Goal: Information Seeking & Learning: Learn about a topic

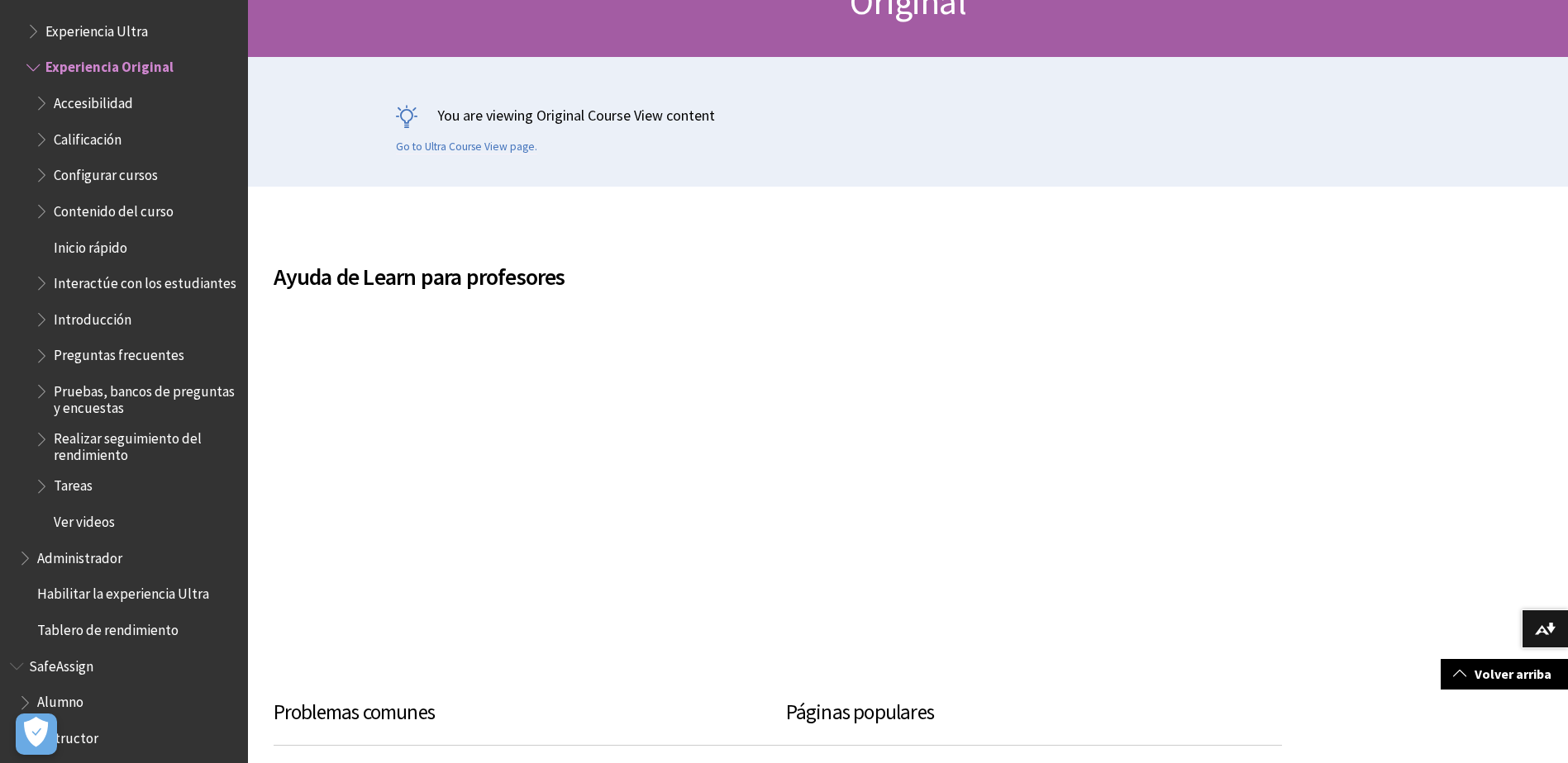
scroll to position [1759, 0]
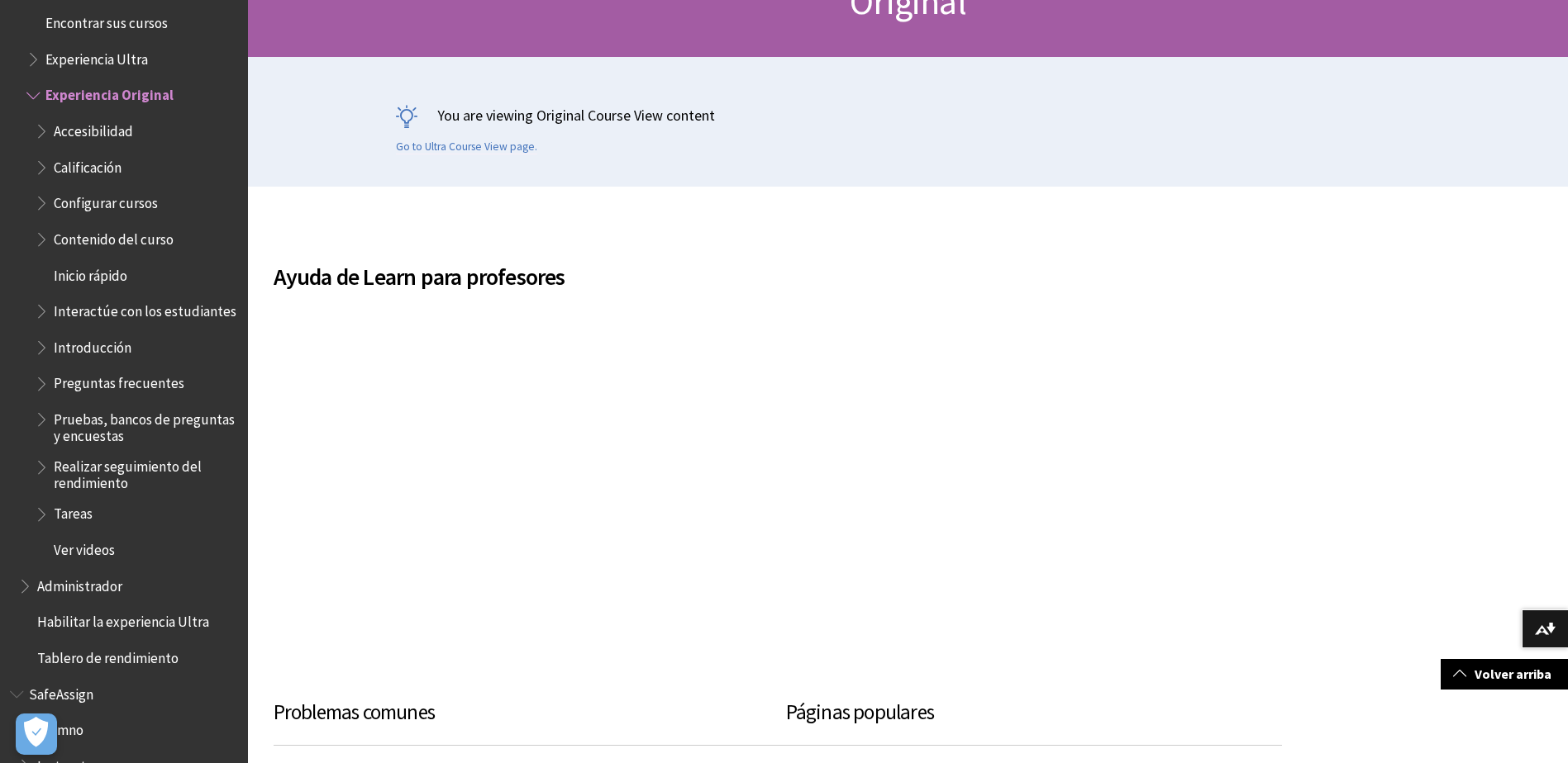
click at [73, 135] on span "Accesibilidad" at bounding box center [93, 128] width 79 height 22
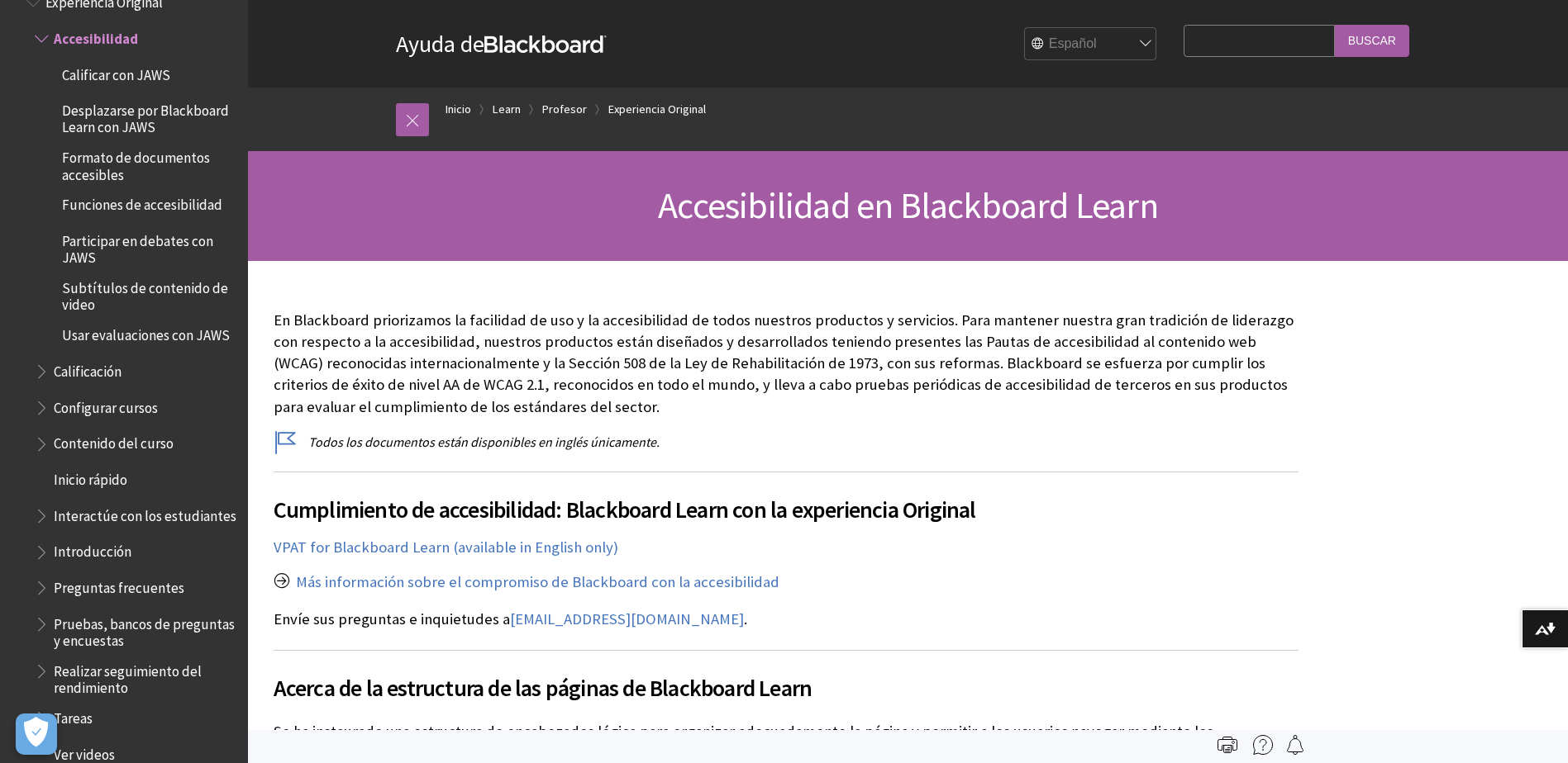
click at [1270, 41] on input "Search Query" at bounding box center [1259, 41] width 151 height 33
type input "cambio idioma"
click at [1334, 25] on input "Buscar" at bounding box center [1371, 41] width 74 height 33
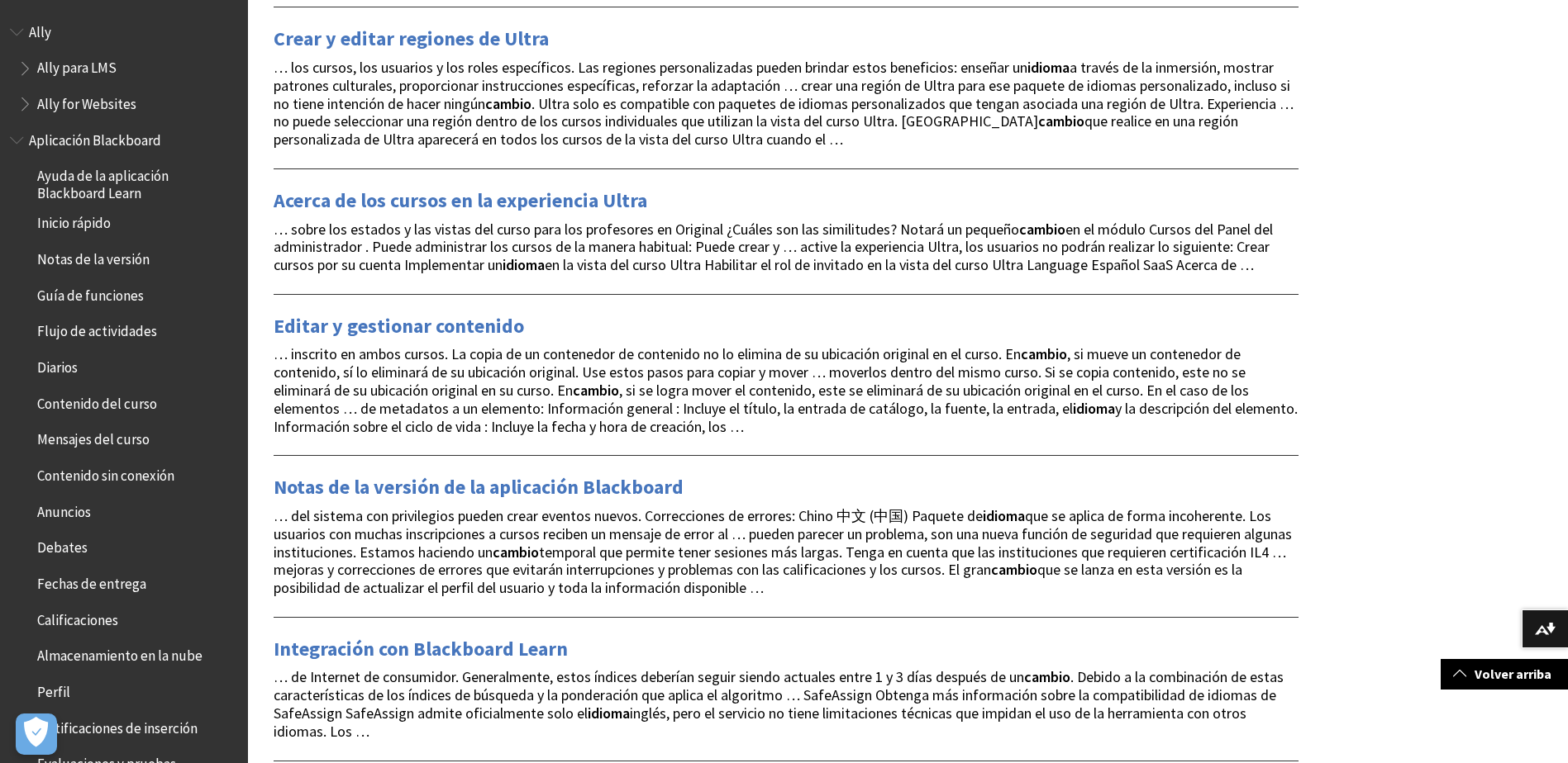
scroll to position [1322, 0]
